Goal: Task Accomplishment & Management: Manage account settings

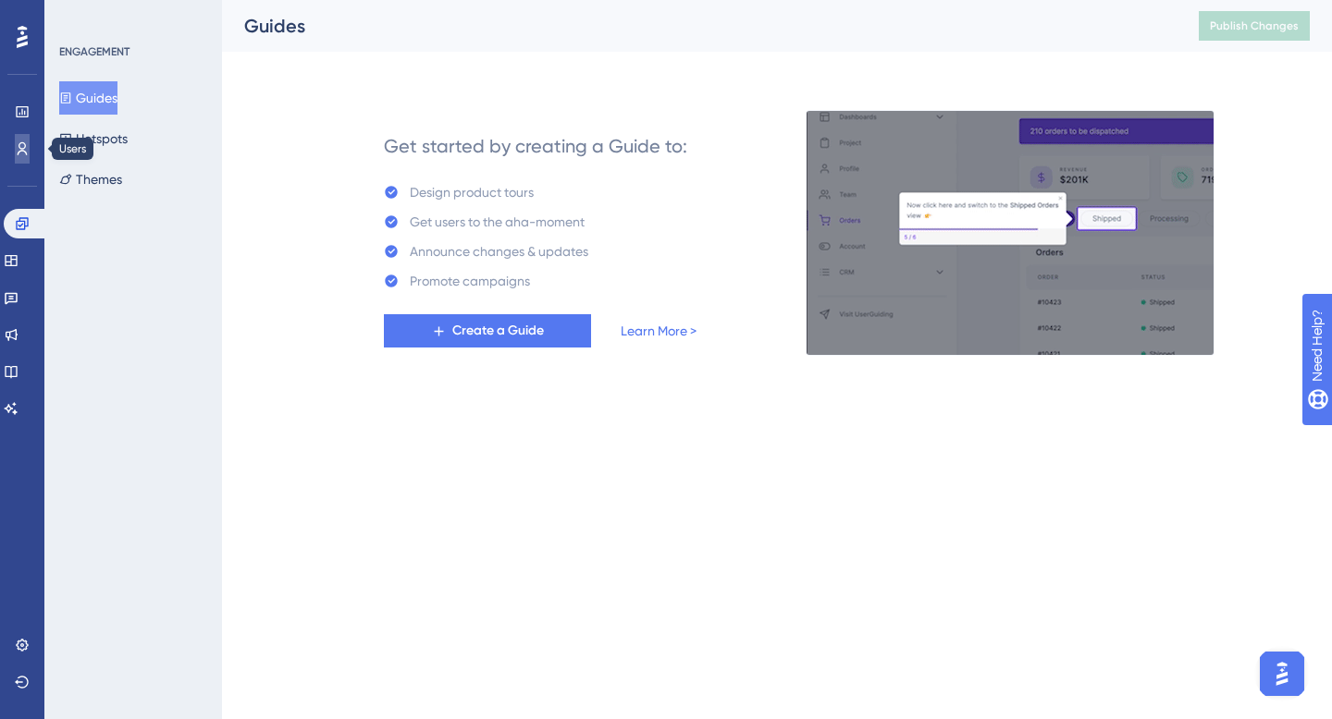
click at [24, 141] on icon at bounding box center [22, 148] width 15 height 15
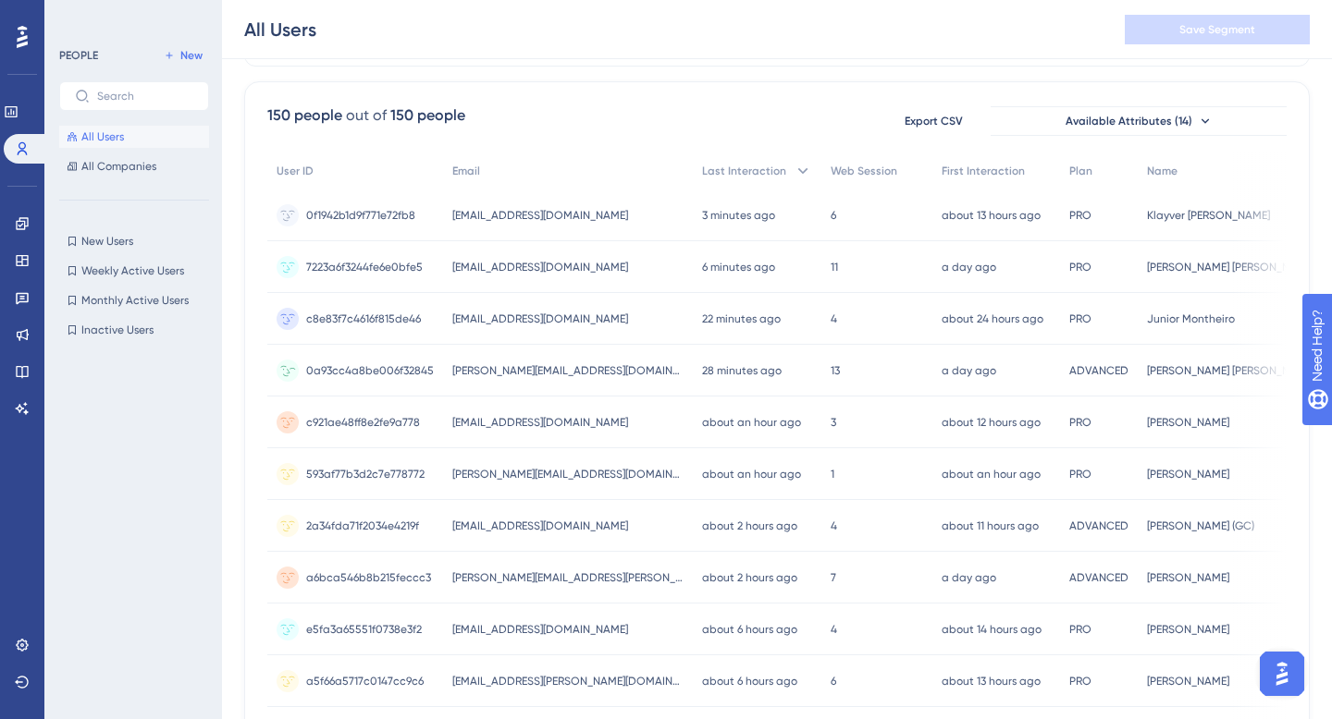
scroll to position [122, 0]
click at [654, 103] on div "150 people out of 150 people Export CSV Available Attributes (14)" at bounding box center [776, 119] width 1019 height 33
